Goal: Information Seeking & Learning: Learn about a topic

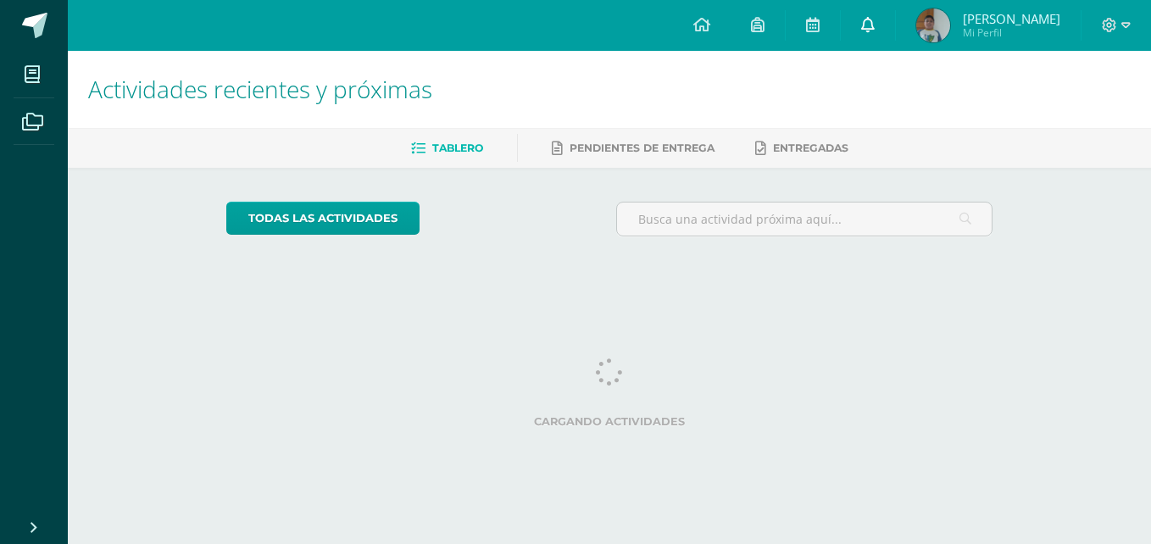
click at [874, 22] on icon at bounding box center [868, 24] width 14 height 15
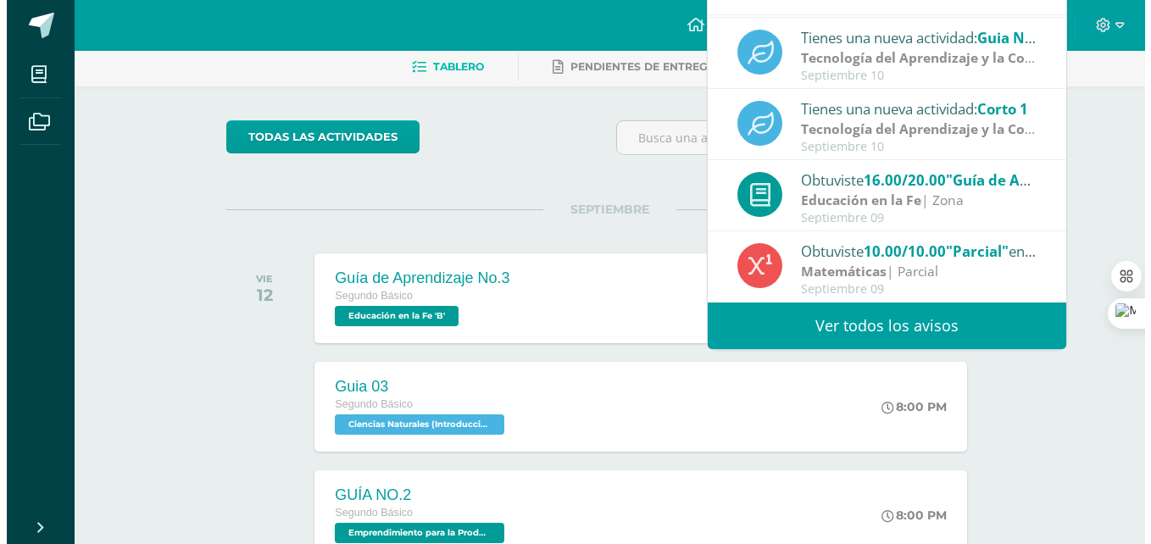
scroll to position [85, 0]
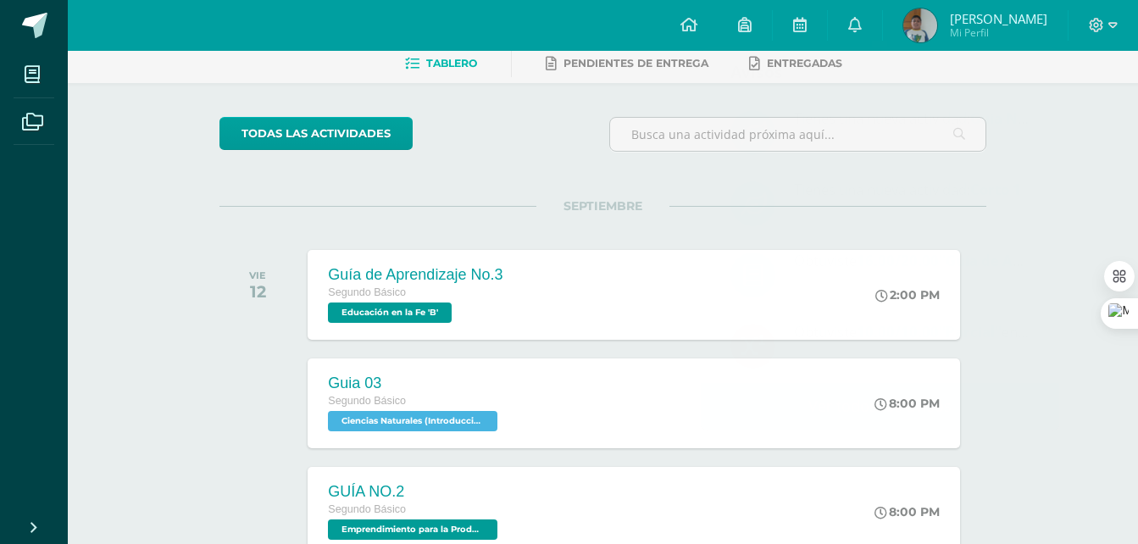
click at [507, 191] on div "todas las Actividades No tienes actividades Échale un vistazo a los demás perío…" at bounding box center [603, 536] width 835 height 906
click at [479, 299] on div "Segundo Básico" at bounding box center [413, 293] width 176 height 19
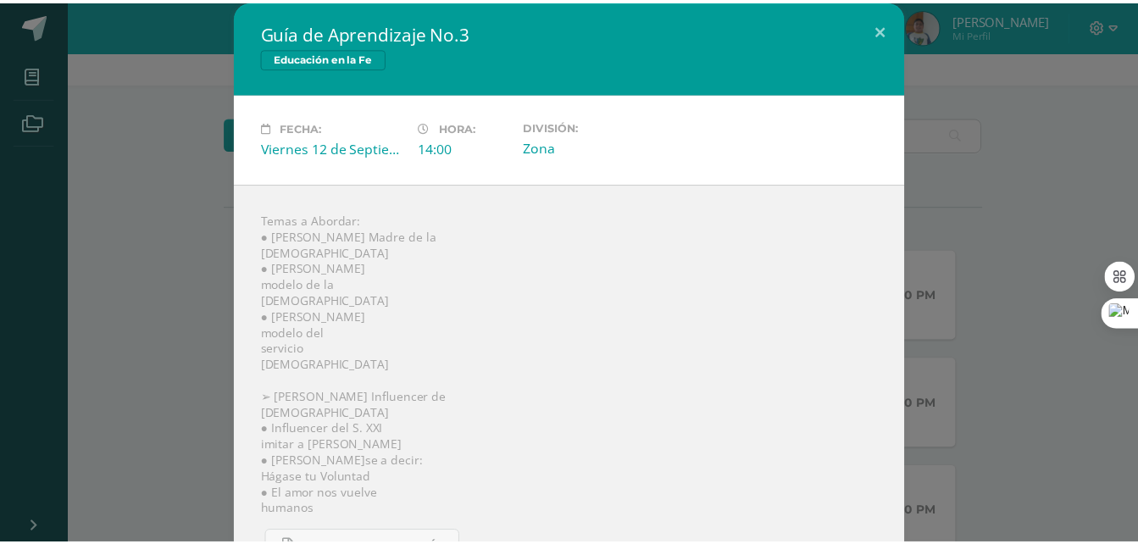
scroll to position [48, 0]
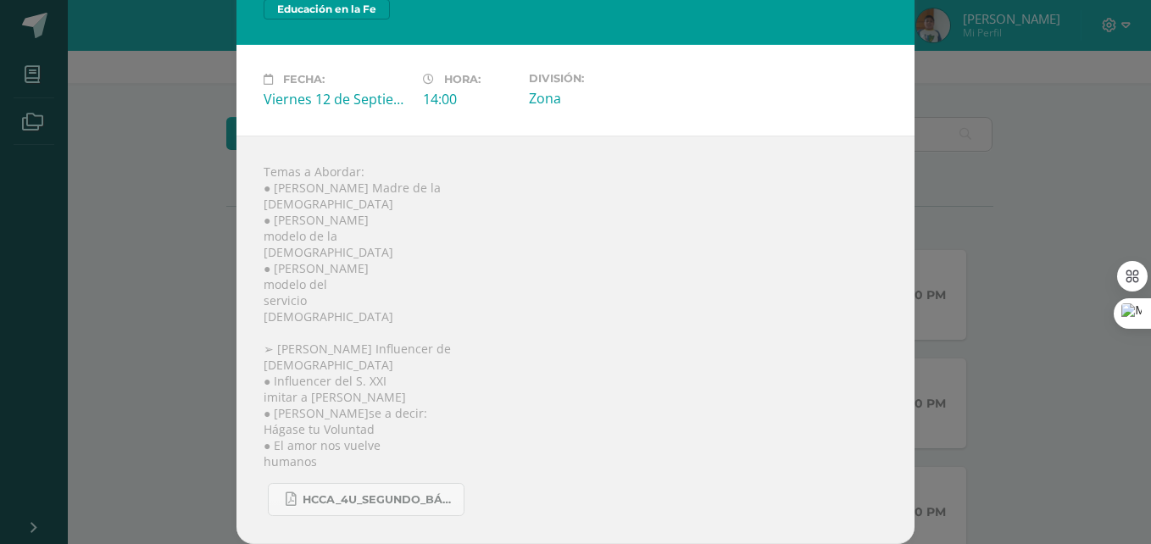
click at [968, 167] on div "Guía de Aprendizaje No.3 Educación en la Fe Fecha: Viernes 12 de Septiembre Hor…" at bounding box center [575, 248] width 1137 height 592
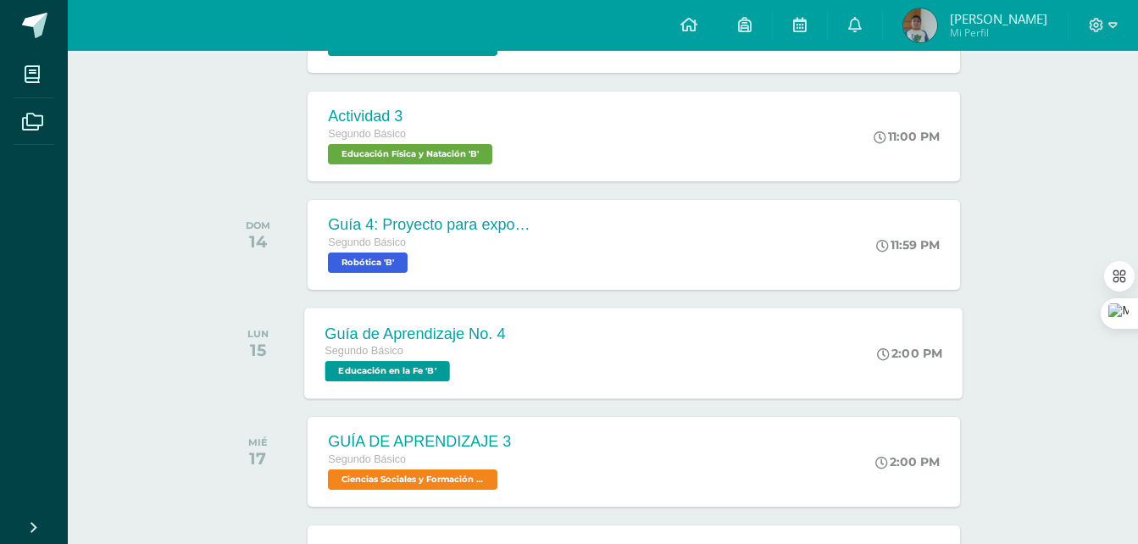
scroll to position [593, 0]
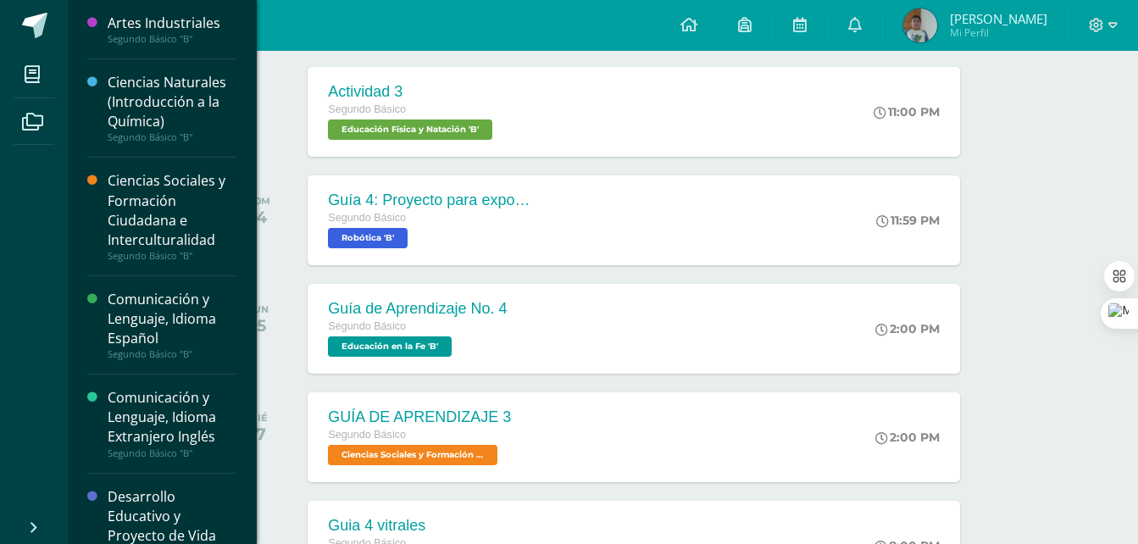
click at [132, 112] on div "Ciencias Naturales (Introducción a la Química)" at bounding box center [172, 102] width 129 height 58
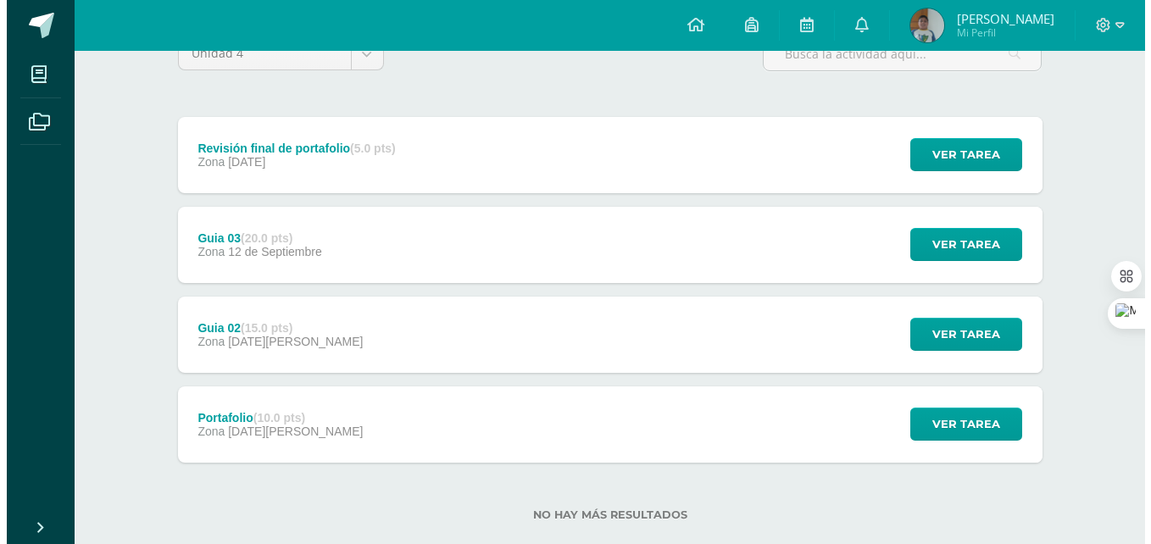
scroll to position [169, 0]
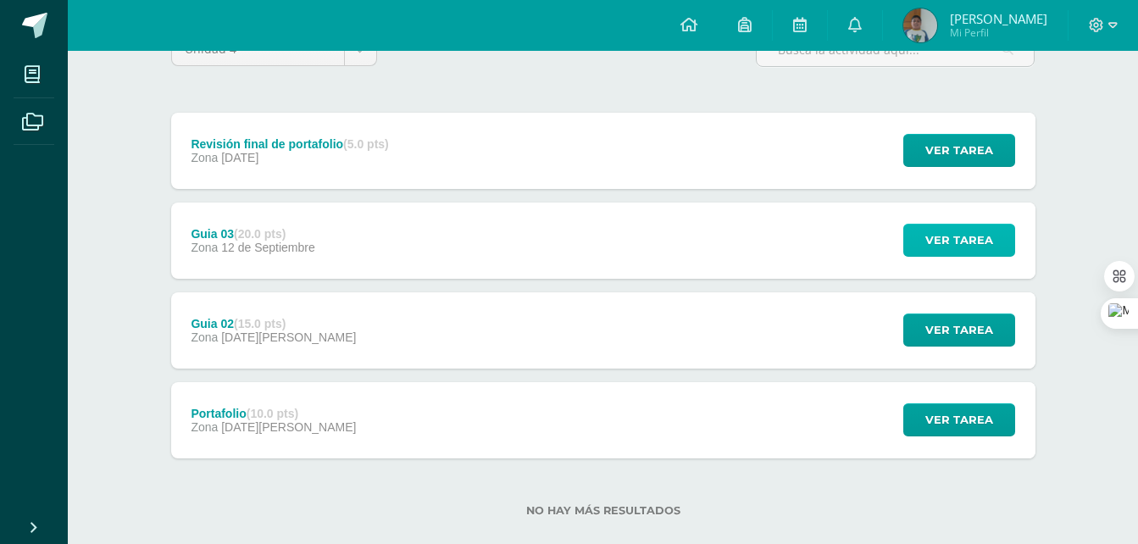
click at [946, 251] on span "Ver tarea" at bounding box center [959, 240] width 68 height 31
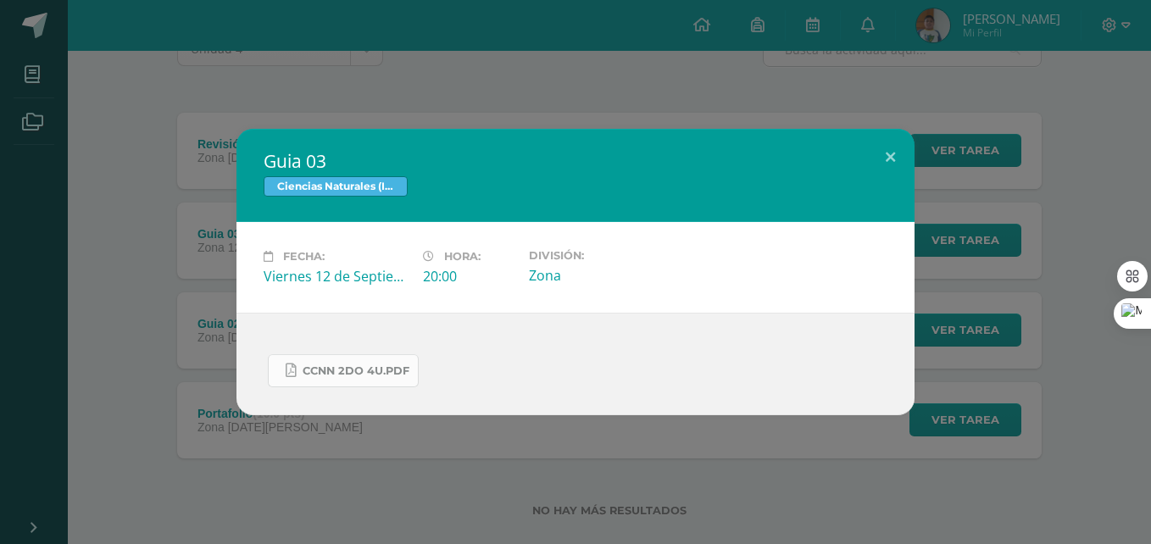
click at [357, 362] on link "CCNN 2do 4U.pdf" at bounding box center [343, 370] width 151 height 33
click at [343, 376] on span "CCNN 2do 4U.pdf" at bounding box center [355, 371] width 107 height 14
